Goal: Information Seeking & Learning: Find specific fact

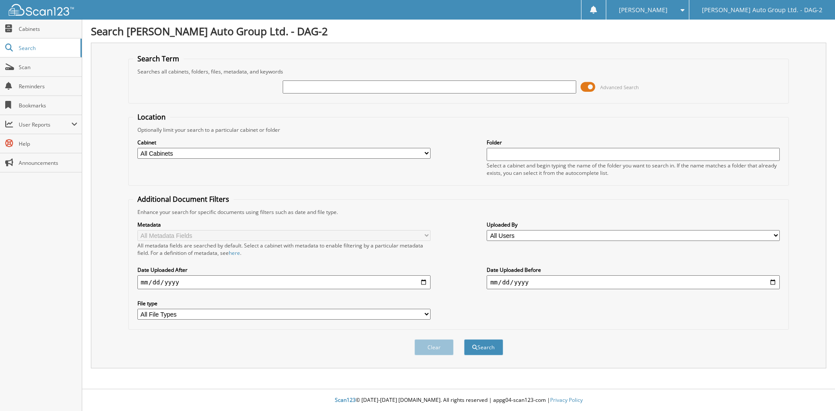
click at [321, 86] on input "text" at bounding box center [429, 86] width 293 height 13
type input "wisdom ranching"
click at [464, 339] on button "Search" at bounding box center [483, 347] width 39 height 16
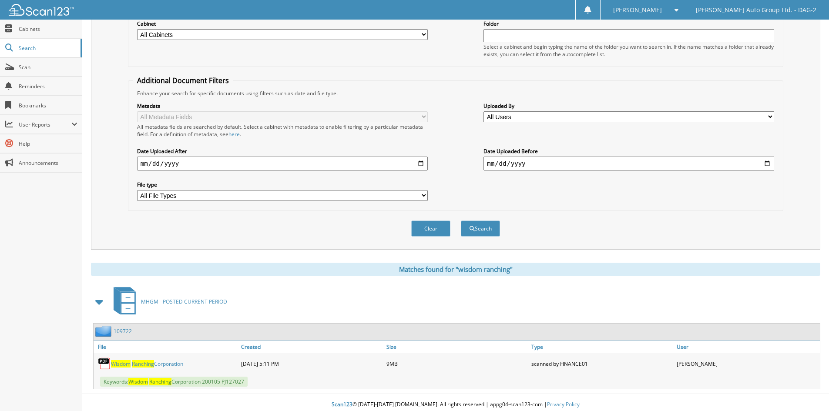
scroll to position [124, 0]
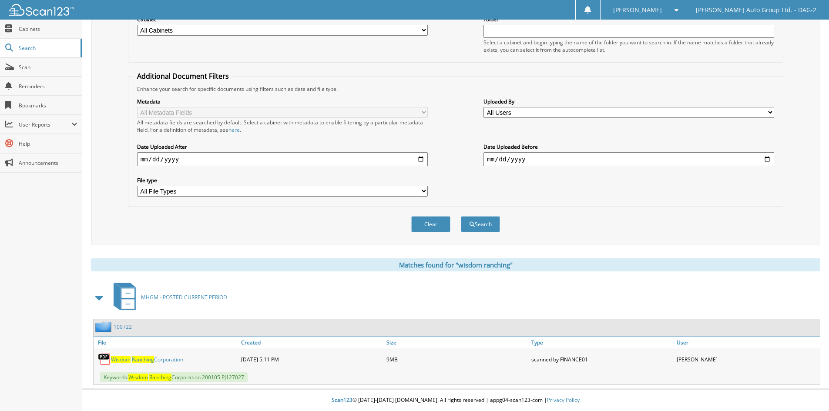
click at [144, 359] on span "Ranching" at bounding box center [143, 359] width 22 height 7
